Goal: Information Seeking & Learning: Find specific fact

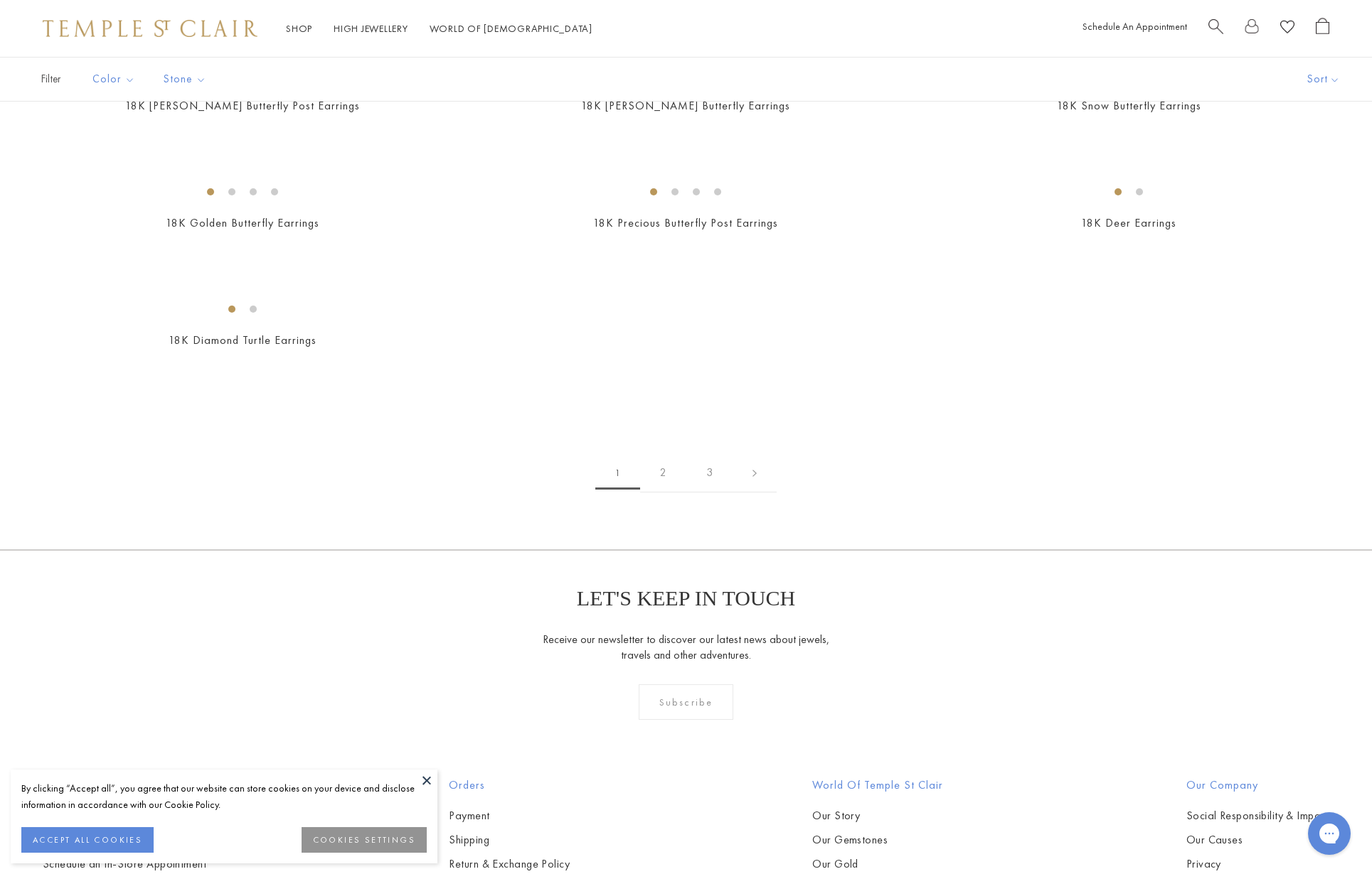
scroll to position [1699, 0]
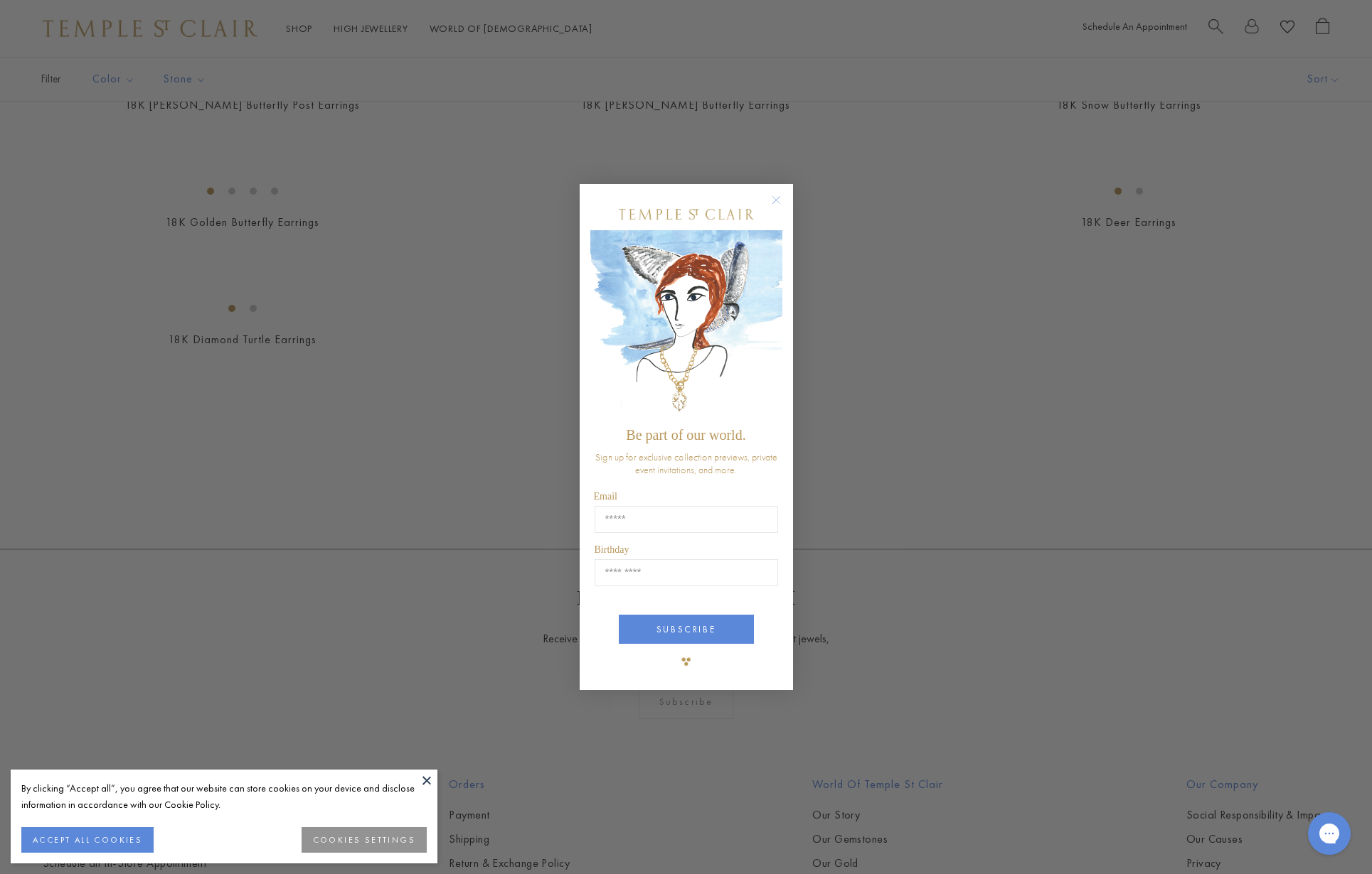
click at [775, 196] on circle "Close dialog" at bounding box center [775, 201] width 17 height 17
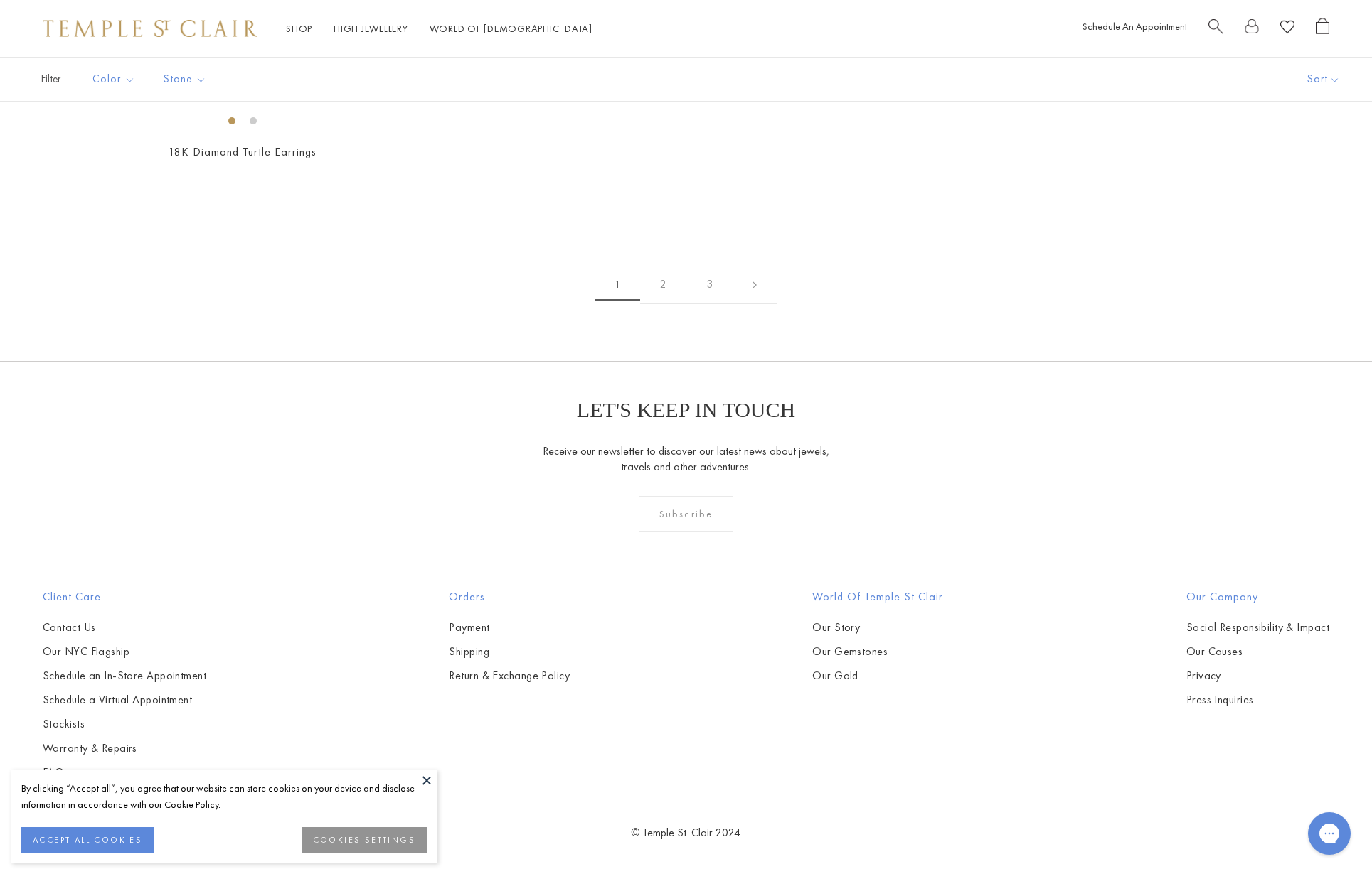
scroll to position [8092, 0]
click at [662, 304] on link "2" at bounding box center [663, 284] width 47 height 39
click at [0, 0] on img at bounding box center [0, 0] width 0 height 0
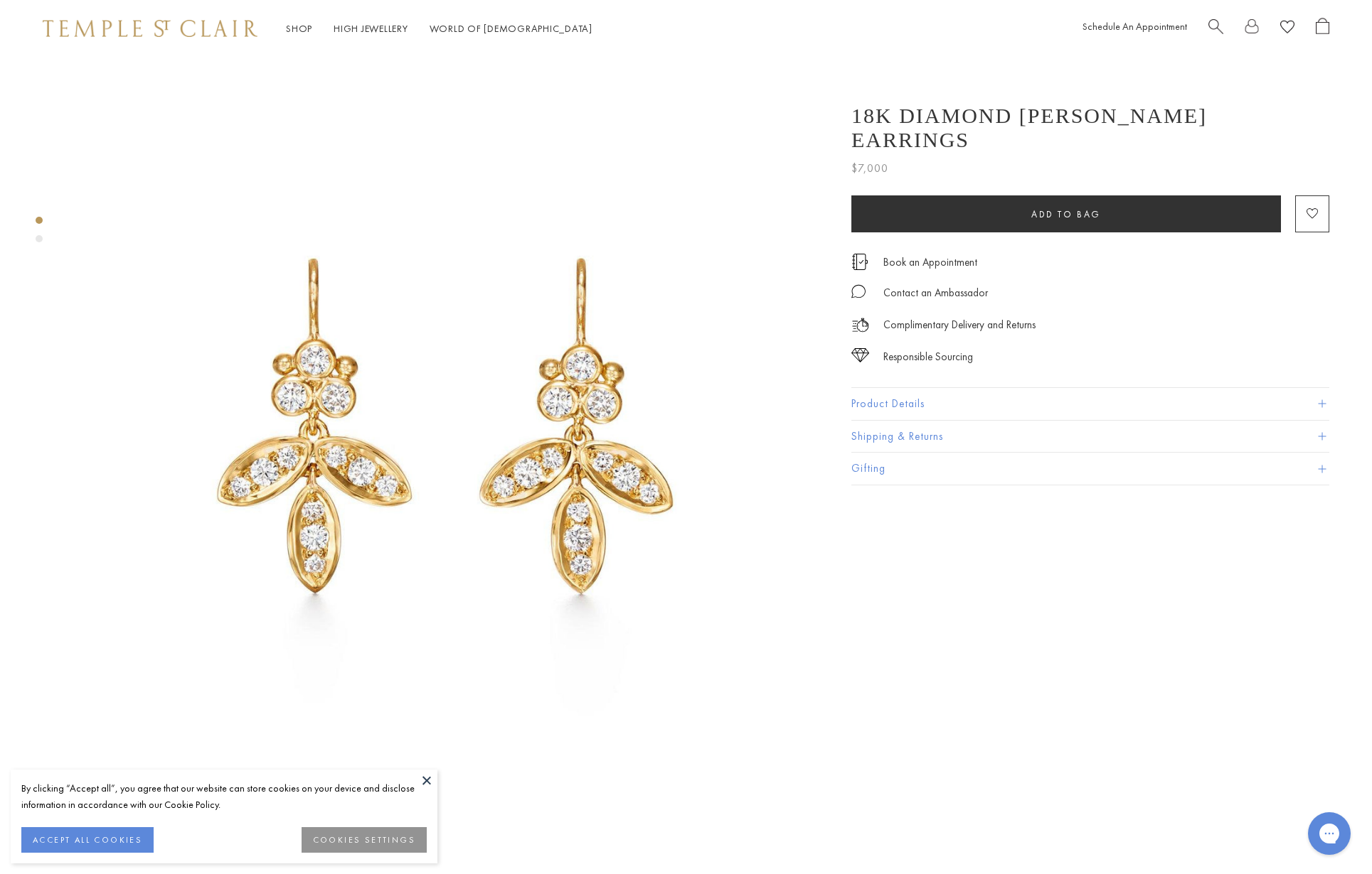
click at [424, 776] on button at bounding box center [427, 780] width 21 height 21
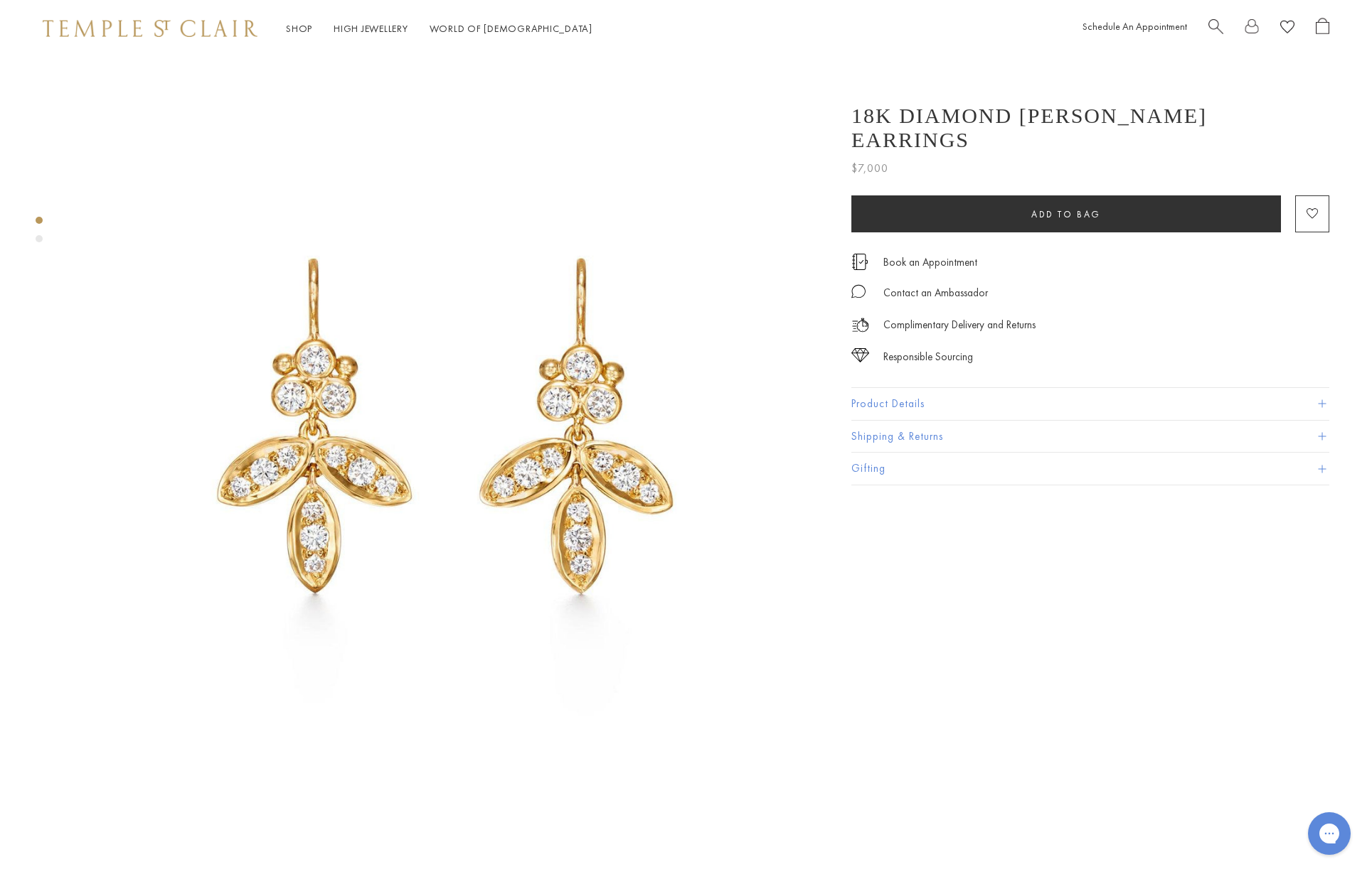
click at [950, 388] on button "Product Details" at bounding box center [1090, 404] width 478 height 32
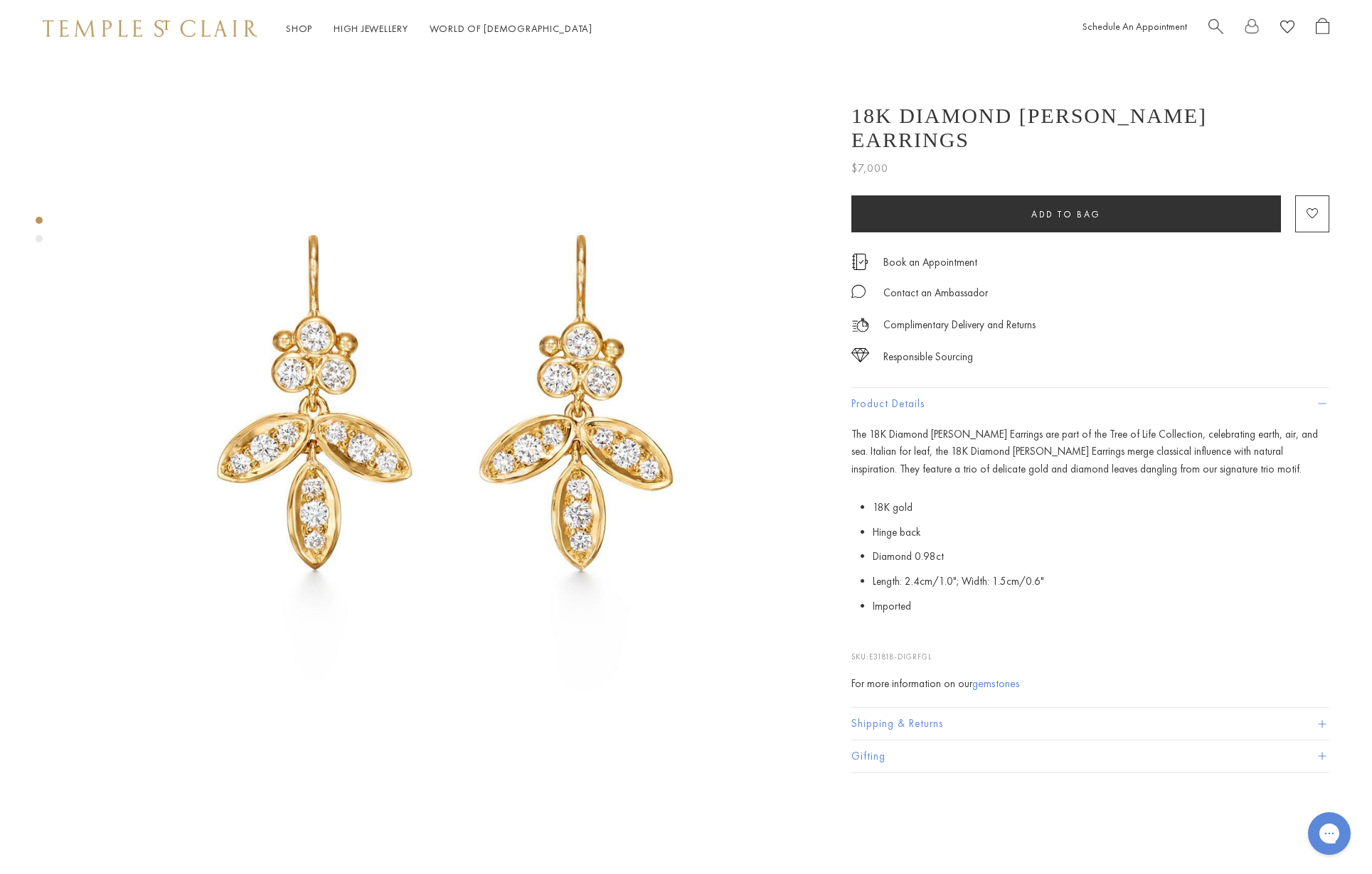
scroll to position [29, 0]
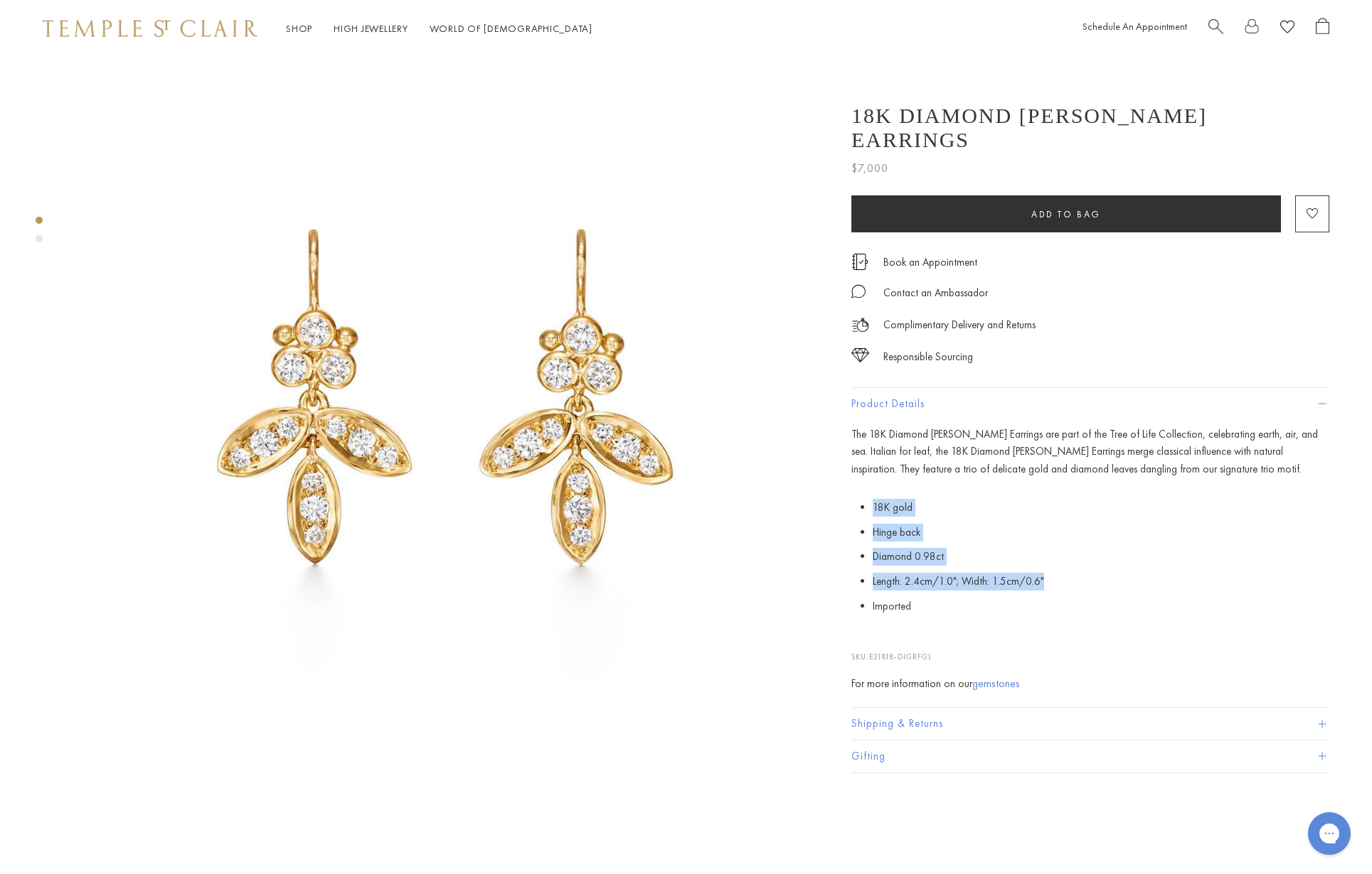
drag, startPoint x: 1048, startPoint y: 556, endPoint x: 843, endPoint y: 476, distance: 220.1
click at [844, 476] on div "18K Diamond Foglia Earrings $7,000 The 18K Diamond Foglia Earrings are part of …" at bounding box center [1080, 431] width 498 height 683
copy ul "18K gold Hinge back Diamond 0.98ct Length: 2.4cm/1.0"; Width: 1.5cm/0.6""
click at [1142, 569] on li "Length: 2.4cm/1.0"; Width: 1.5cm/0.6"" at bounding box center [1100, 581] width 456 height 25
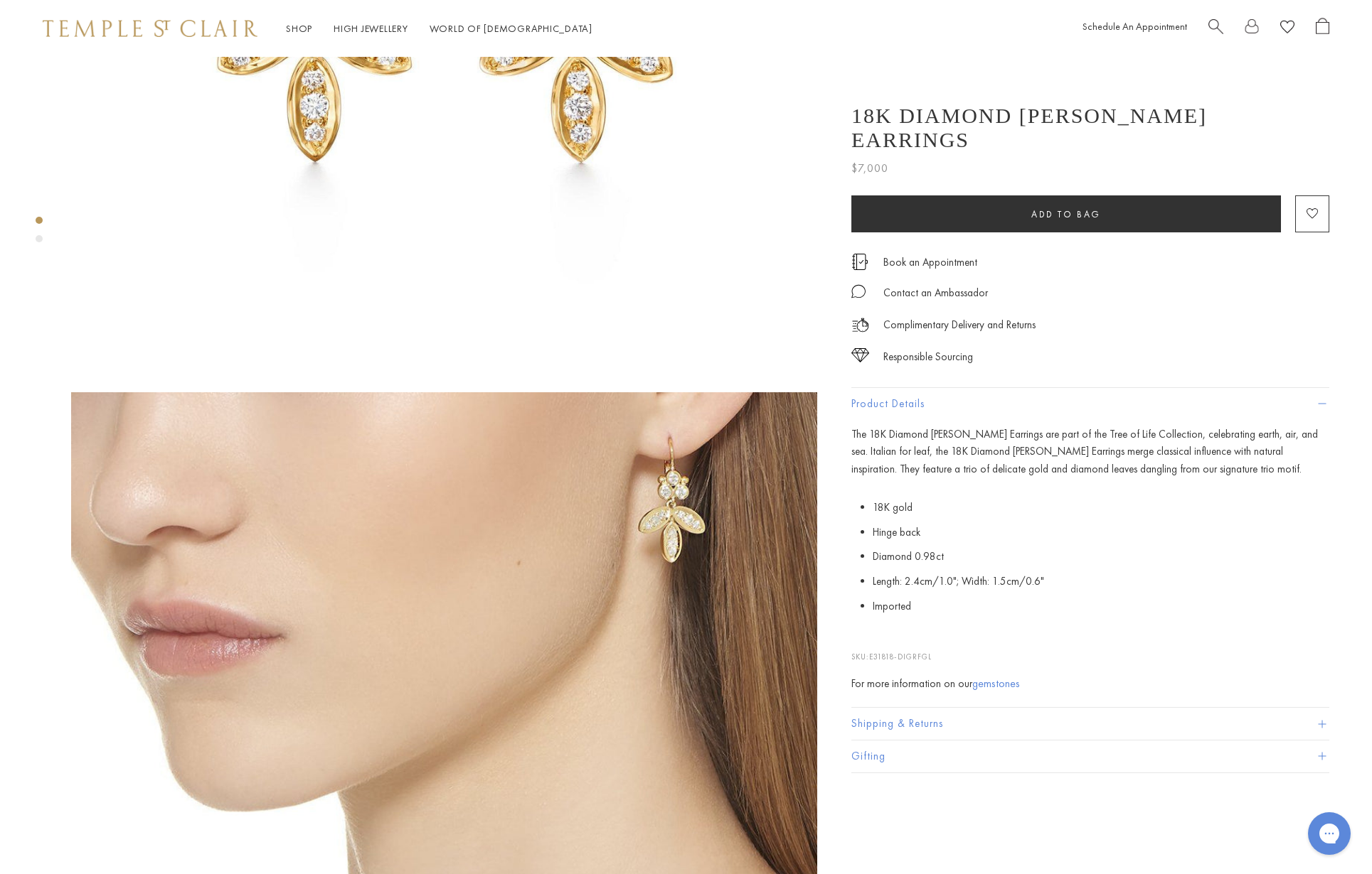
scroll to position [623, 0]
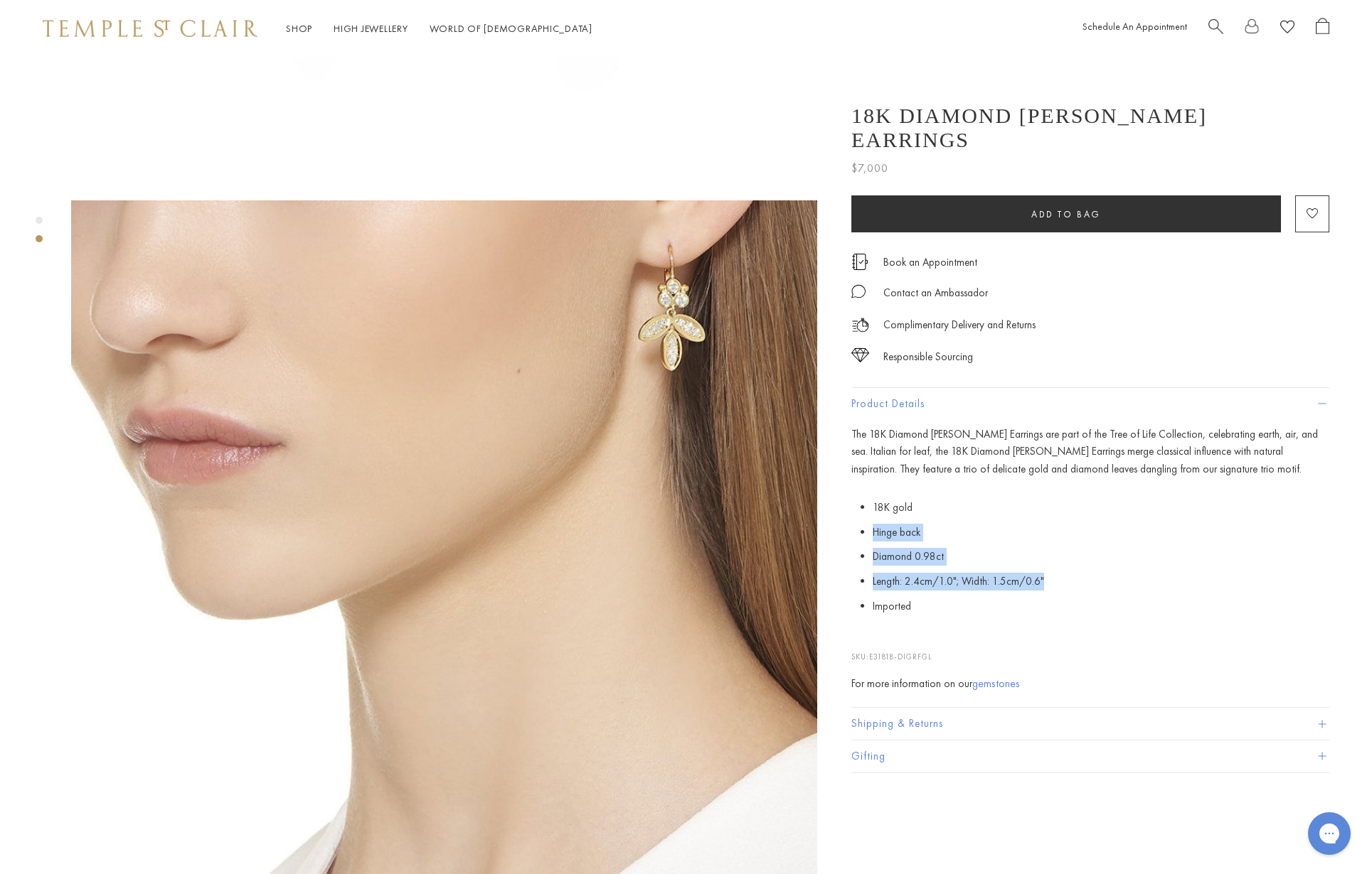
drag, startPoint x: 1055, startPoint y: 557, endPoint x: 851, endPoint y: 512, distance: 208.9
click at [851, 512] on p "18K gold Hinge back Diamond 0.98ct Length: 2.4cm/1.0"; Width: 1.5cm/0.6" Import…" at bounding box center [1090, 557] width 478 height 124
copy ul "Hinge back Diamond 0.98ct Length: 2.4cm/1.0"; Width: 1.5cm/0.6""
